Goal: Information Seeking & Learning: Learn about a topic

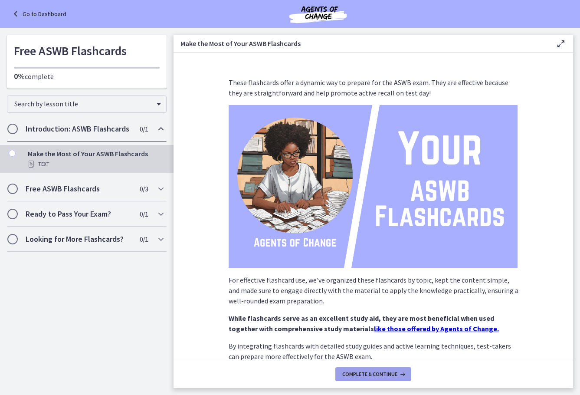
click at [386, 375] on span "Complete & continue" at bounding box center [369, 374] width 55 height 7
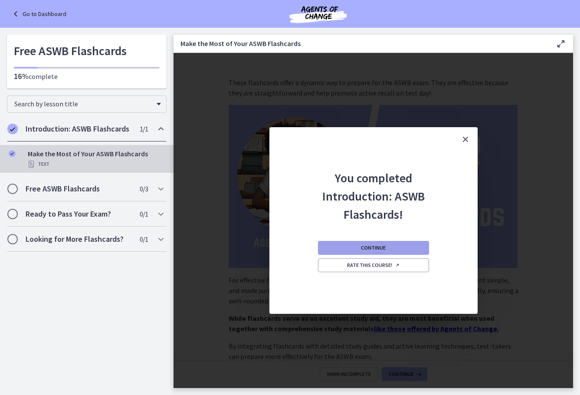
click at [376, 247] on span "Continue" at bounding box center [373, 247] width 25 height 7
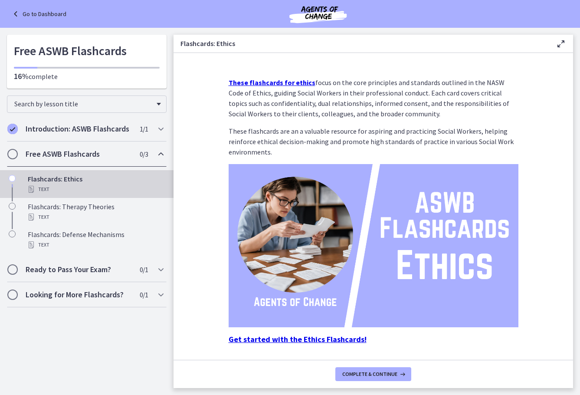
scroll to position [26, 0]
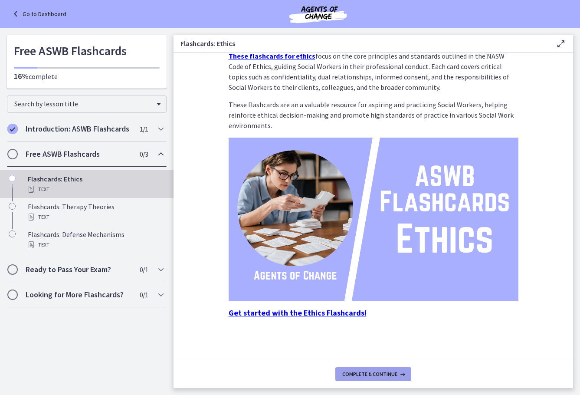
click at [382, 378] on button "Complete & continue" at bounding box center [373, 374] width 76 height 14
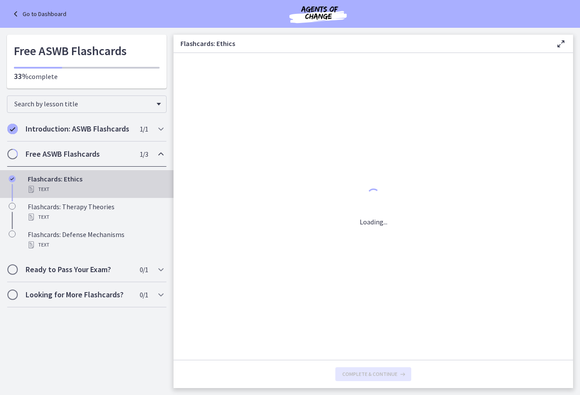
scroll to position [0, 0]
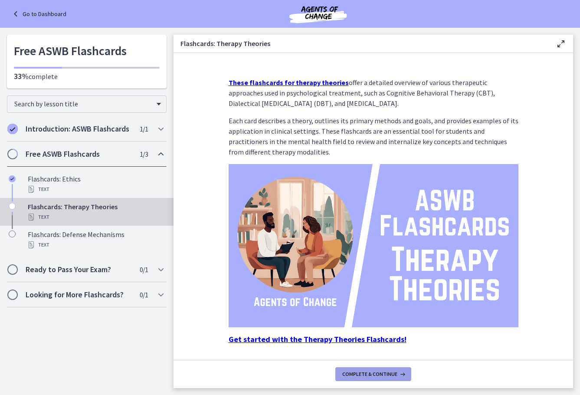
click at [384, 374] on span "Complete & continue" at bounding box center [369, 374] width 55 height 7
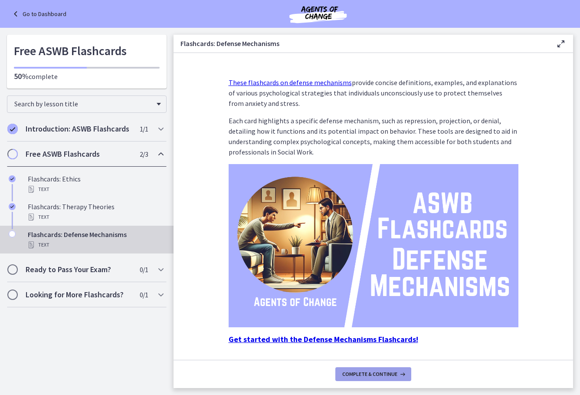
click at [384, 374] on span "Complete & continue" at bounding box center [369, 374] width 55 height 7
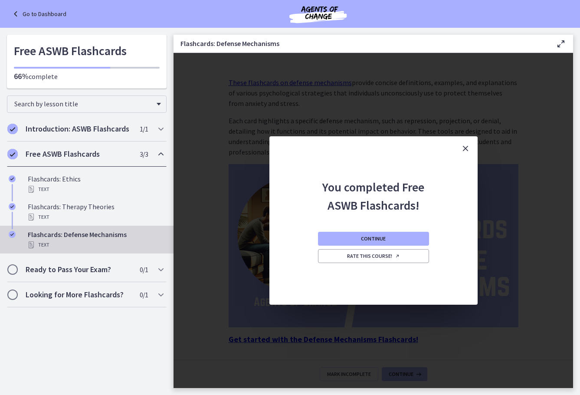
click at [465, 147] on icon "Close" at bounding box center [465, 148] width 10 height 10
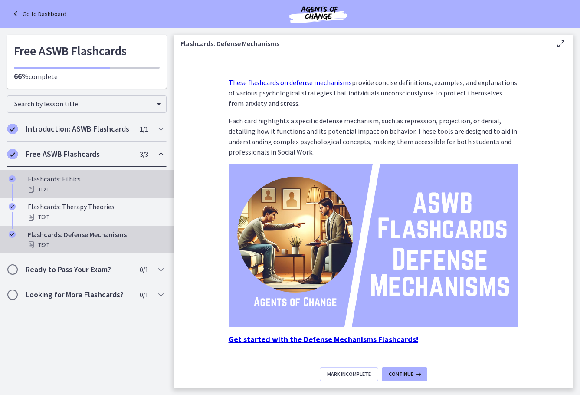
click at [65, 186] on div "Text" at bounding box center [95, 189] width 135 height 10
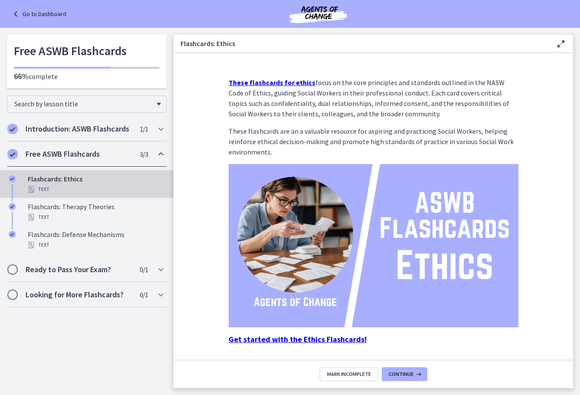
click at [289, 337] on strong "Get started with the Ethics Flashcards!" at bounding box center [298, 339] width 138 height 10
